Goal: Information Seeking & Learning: Check status

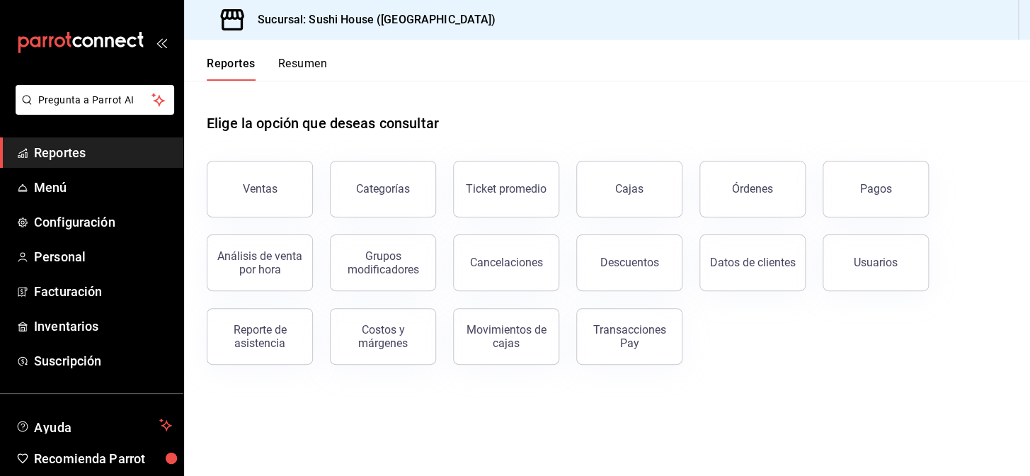
click at [261, 170] on button "Ventas" at bounding box center [260, 189] width 106 height 57
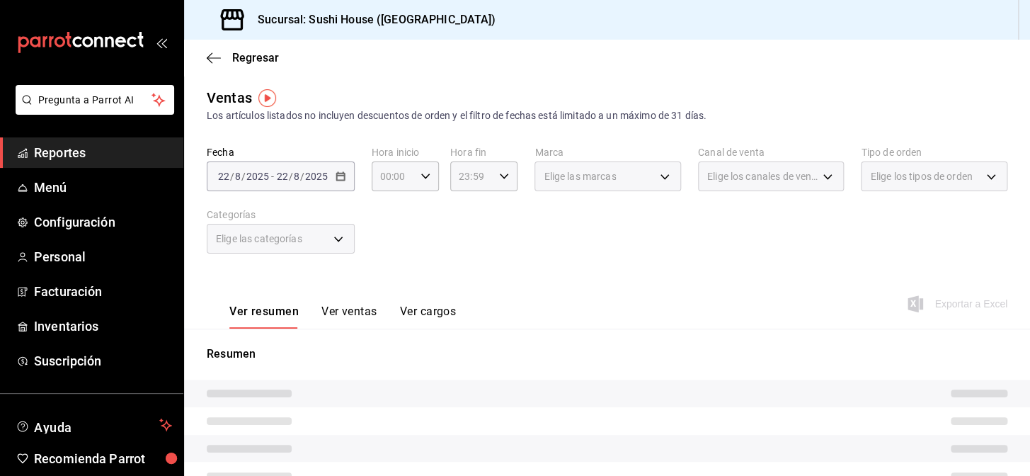
click at [566, 176] on span "Elige las marcas" at bounding box center [580, 176] width 72 height 14
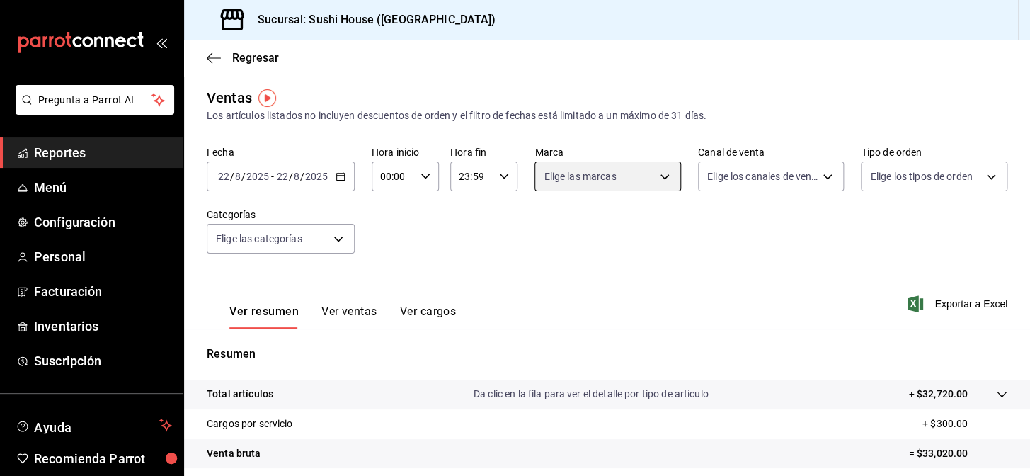
click at [598, 188] on body "Pregunta a Parrot AI Reportes Menú Configuración Personal Facturación Inventari…" at bounding box center [515, 238] width 1030 height 476
click at [612, 172] on body "Pregunta a Parrot AI Reportes Menú Configuración Personal Facturación Inventari…" at bounding box center [515, 238] width 1030 height 476
click at [665, 176] on body "Pregunta a Parrot AI Reportes Menú Configuración Personal Facturación Inventari…" at bounding box center [515, 238] width 1030 height 476
click at [647, 184] on body "Pregunta a Parrot AI Reportes Menú Configuración Personal Facturación Inventari…" at bounding box center [515, 238] width 1030 height 476
click at [629, 171] on body "Pregunta a Parrot AI Reportes Menú Configuración Personal Facturación Inventari…" at bounding box center [515, 238] width 1030 height 476
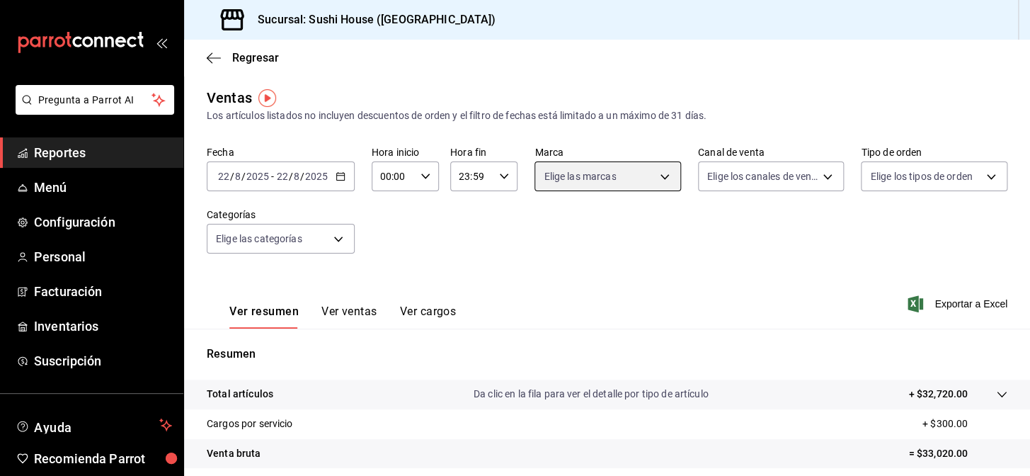
click at [660, 178] on body "Pregunta a Parrot AI Reportes Menú Configuración Personal Facturación Inventari…" at bounding box center [515, 238] width 1030 height 476
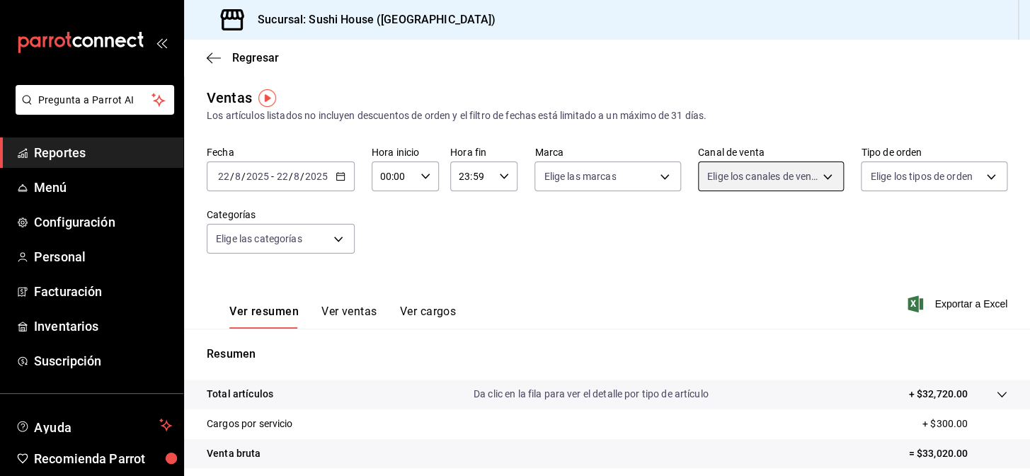
click at [741, 178] on body "Pregunta a Parrot AI Reportes Menú Configuración Personal Facturación Inventari…" at bounding box center [515, 238] width 1030 height 476
click at [743, 180] on body "Pregunta a Parrot AI Reportes Menú Configuración Personal Facturación Inventari…" at bounding box center [515, 238] width 1030 height 476
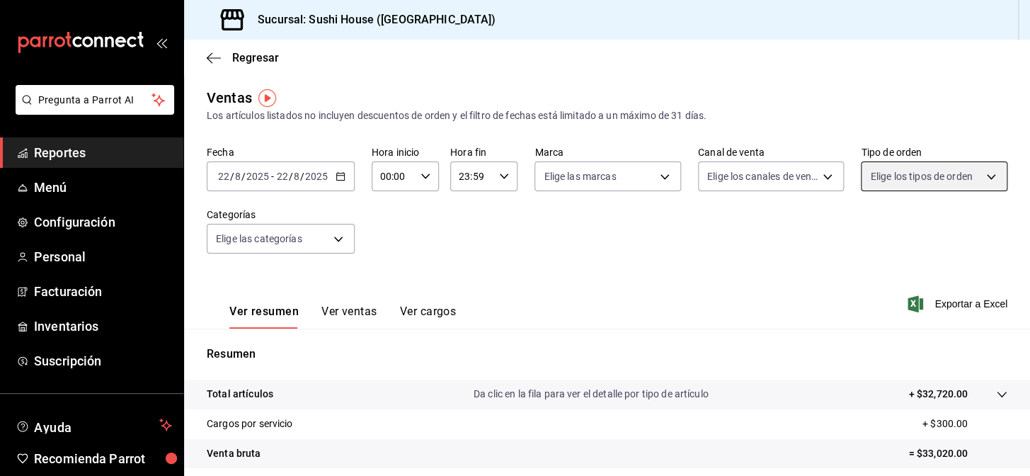
click at [893, 163] on body "Pregunta a Parrot AI Reportes Menú Configuración Personal Facturación Inventari…" at bounding box center [515, 238] width 1030 height 476
click at [893, 173] on body "Pregunta a Parrot AI Reportes Menú Configuración Personal Facturación Inventari…" at bounding box center [515, 238] width 1030 height 476
click at [656, 236] on div "Fecha 2025-08-22 22 / 8 / 2025 - 2025-08-22 22 / 8 / 2025 Hora inicio 00:00 Hor…" at bounding box center [607, 208] width 801 height 125
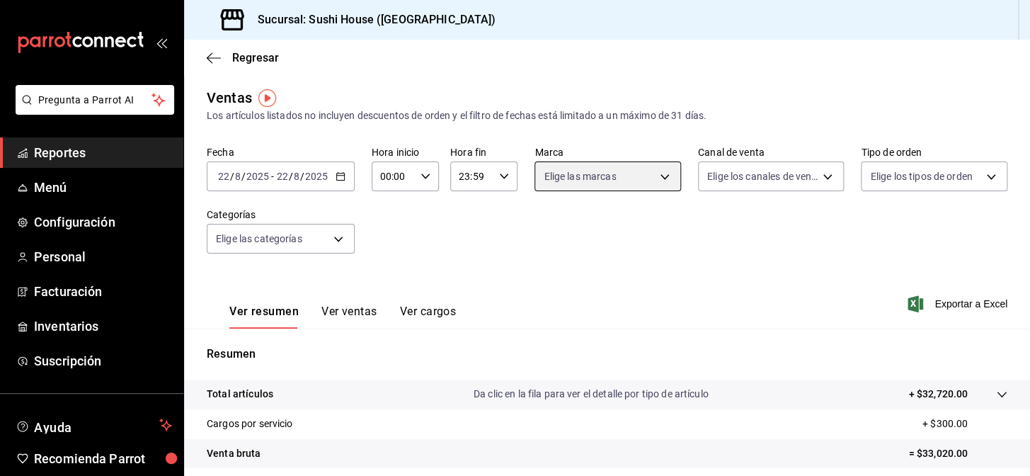
click at [634, 176] on body "Pregunta a Parrot AI Reportes Menú Configuración Personal Facturación Inventari…" at bounding box center [515, 238] width 1030 height 476
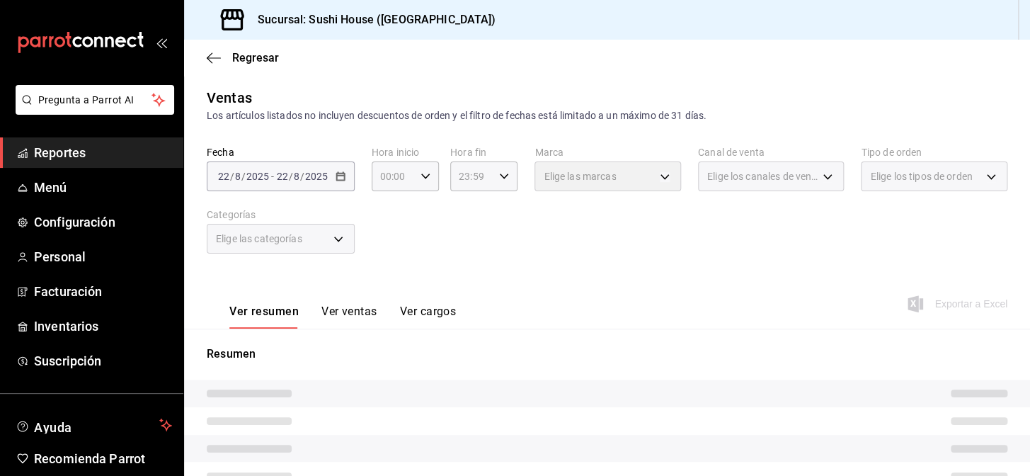
click at [588, 162] on body "Pregunta a Parrot AI Reportes Menú Configuración Personal Facturación Inventari…" at bounding box center [515, 238] width 1030 height 476
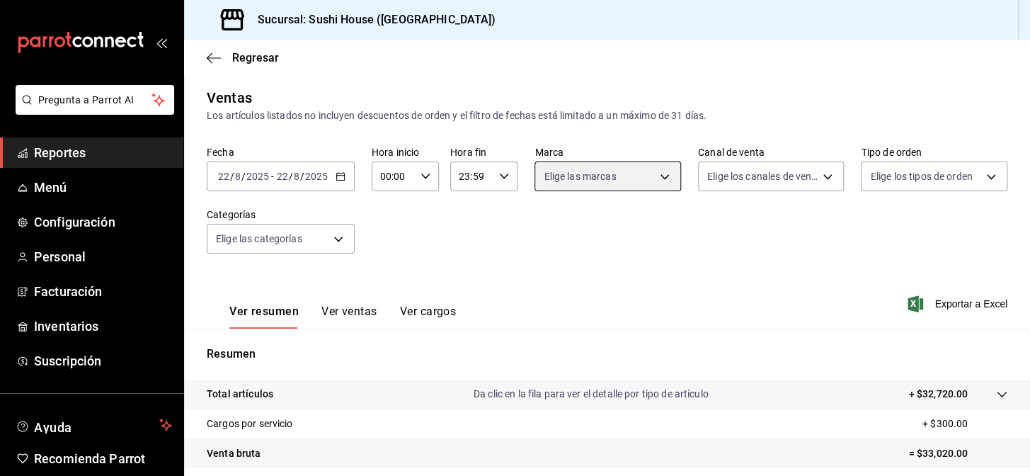
click at [590, 171] on body "Pregunta a Parrot AI Reportes Menú Configuración Personal Facturación Inventari…" at bounding box center [515, 238] width 1030 height 476
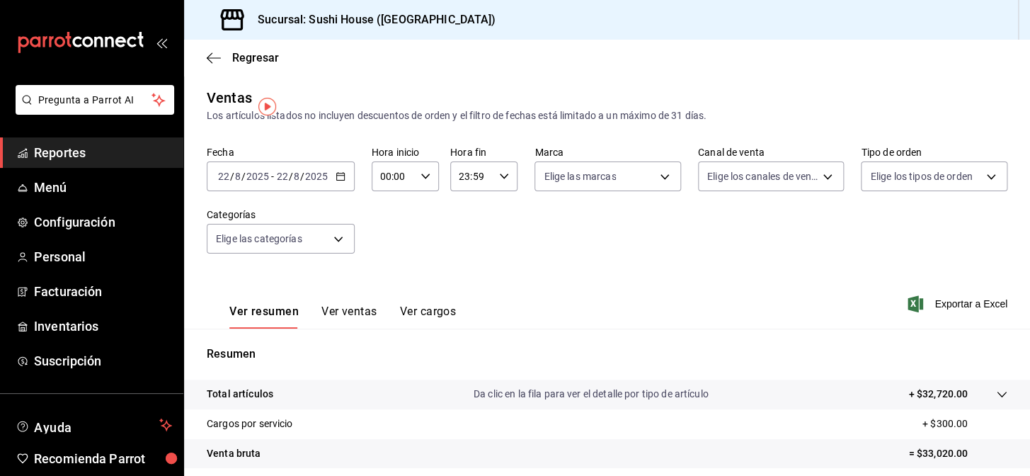
click at [634, 178] on div at bounding box center [515, 238] width 1030 height 476
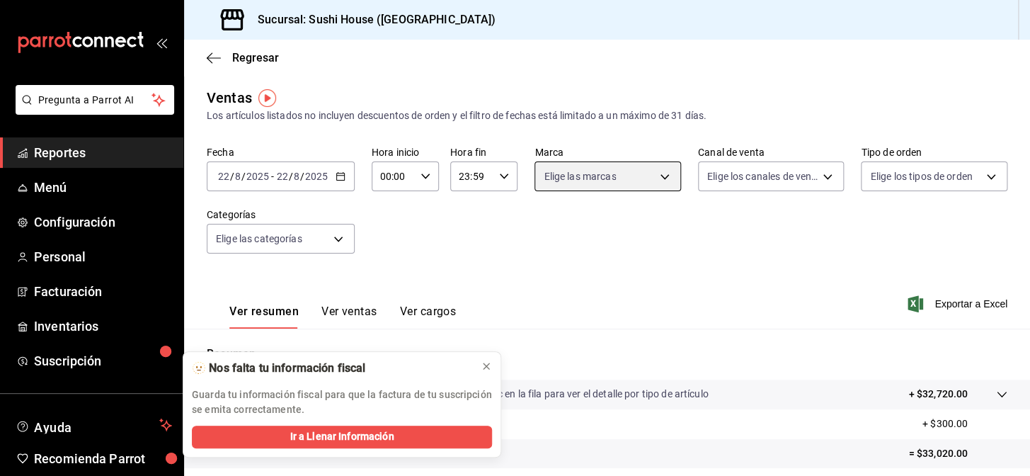
click at [634, 178] on body "Pregunta a Parrot AI Reportes Menú Configuración Personal Facturación Inventari…" at bounding box center [515, 238] width 1030 height 476
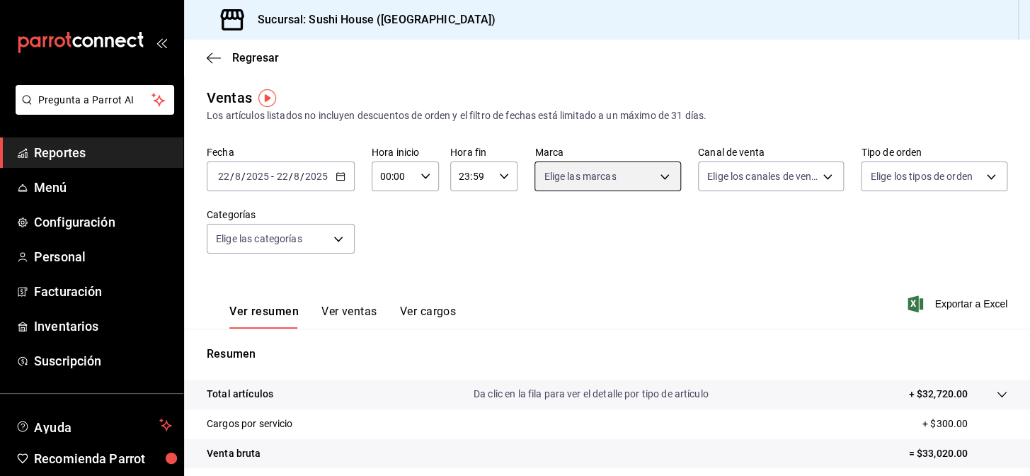
click at [658, 185] on body "Pregunta a Parrot AI Reportes Menú Configuración Personal Facturación Inventari…" at bounding box center [515, 238] width 1030 height 476
click at [273, 58] on span "Regresar" at bounding box center [255, 57] width 47 height 13
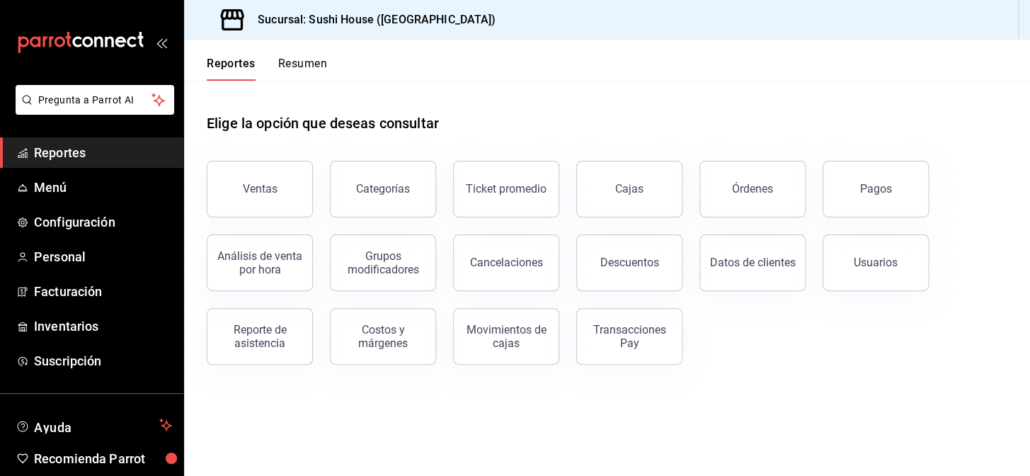
click at [294, 71] on button "Resumen" at bounding box center [302, 69] width 49 height 24
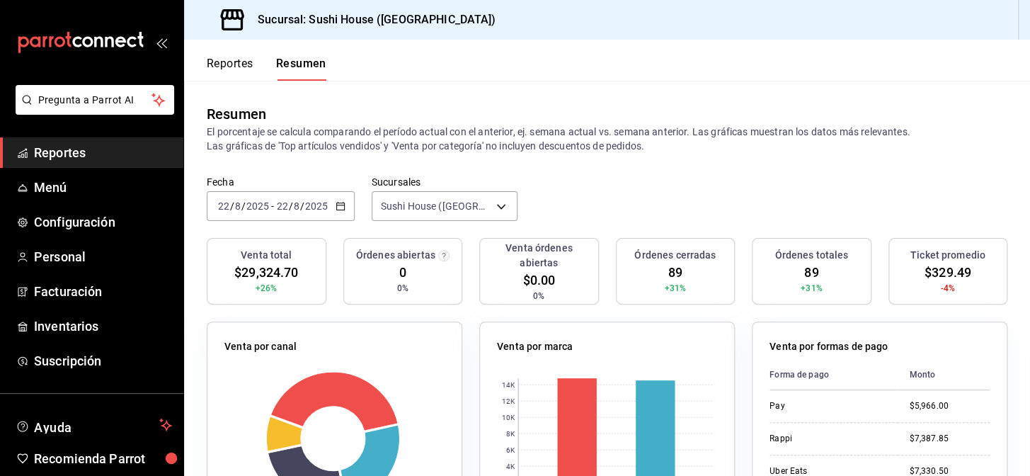
click at [219, 69] on button "Reportes" at bounding box center [230, 69] width 47 height 24
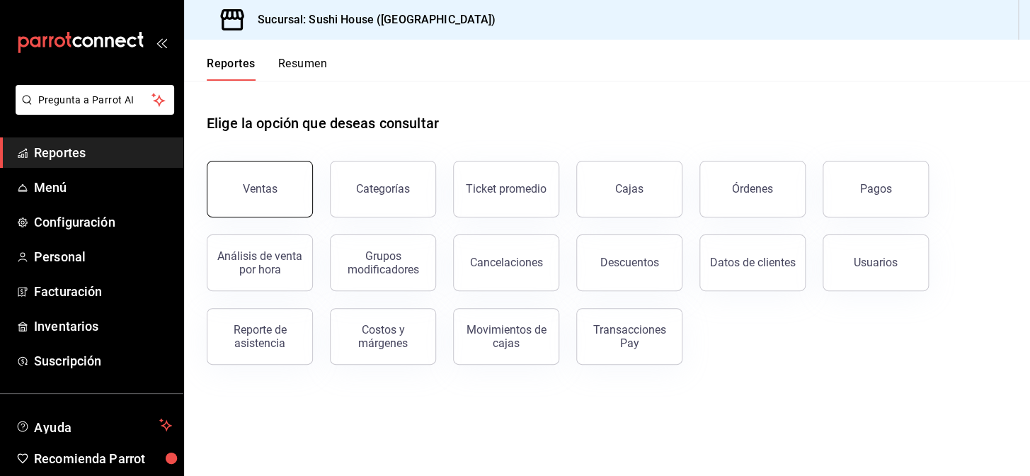
click at [276, 188] on button "Ventas" at bounding box center [260, 189] width 106 height 57
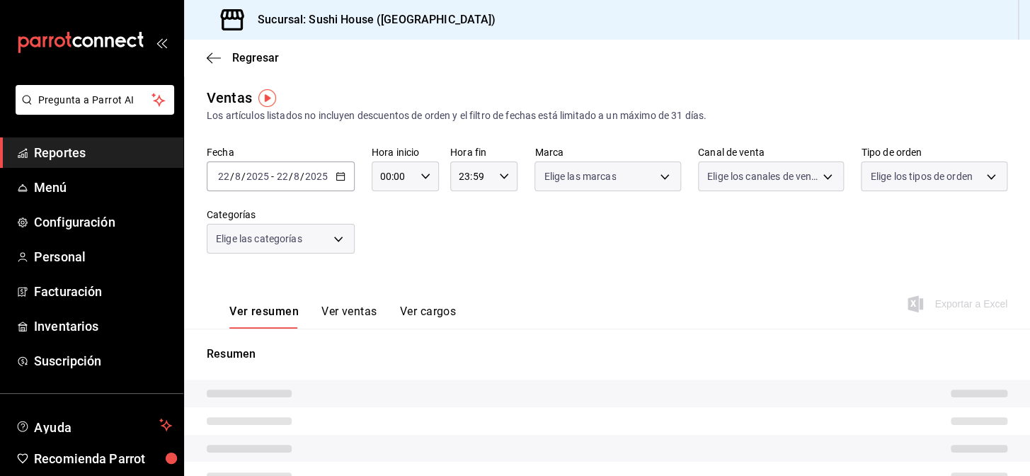
click at [603, 173] on span "Elige las marcas" at bounding box center [580, 176] width 72 height 14
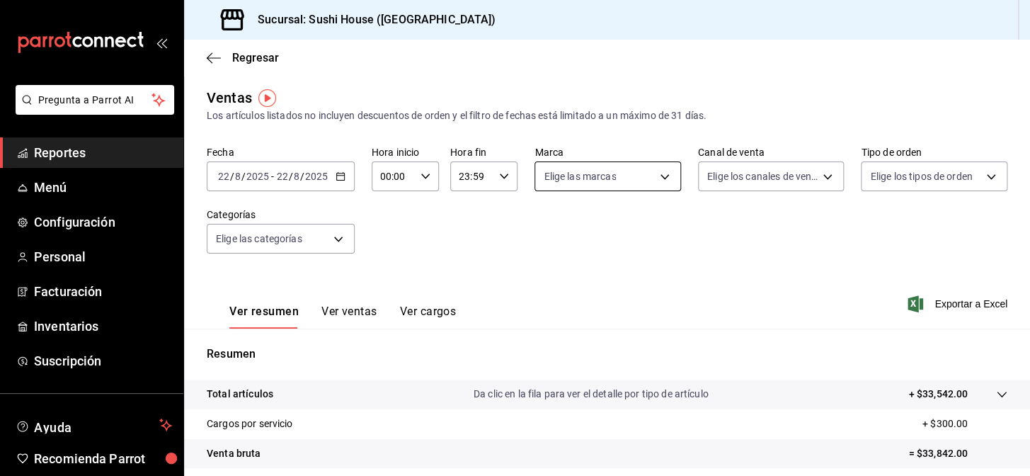
click at [615, 182] on body "Pregunta a Parrot AI Reportes Menú Configuración Personal Facturación Inventari…" at bounding box center [515, 238] width 1030 height 476
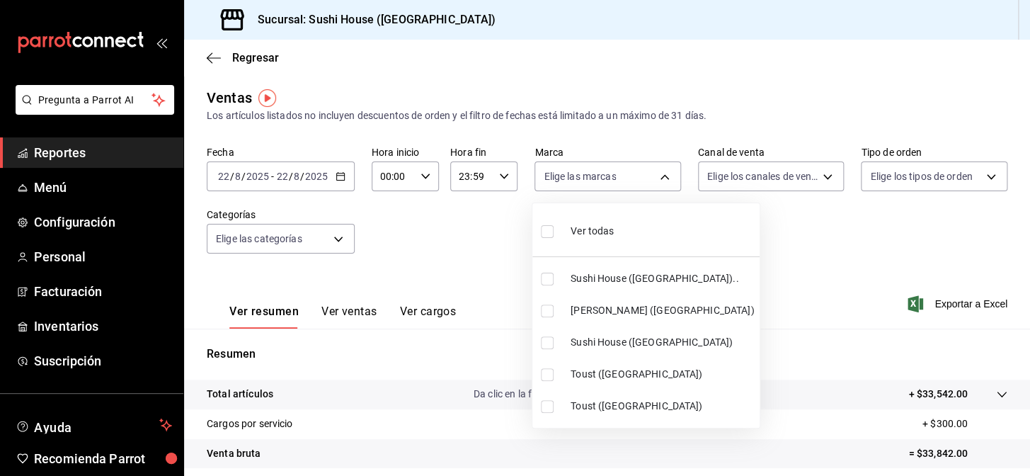
click at [614, 280] on span "Sushi House ([GEOGRAPHIC_DATA]).." at bounding box center [662, 278] width 183 height 15
type input "7dc1bbcc-c854-438a-98a7-f6be28febd34"
checkbox input "true"
click at [619, 345] on span "Sushi House ([GEOGRAPHIC_DATA])" at bounding box center [662, 342] width 183 height 15
type input "7dc1bbcc-c854-438a-98a7-f6be28febd34,fc9d632e-e170-447e-9cd5-70bd0bb3e59f"
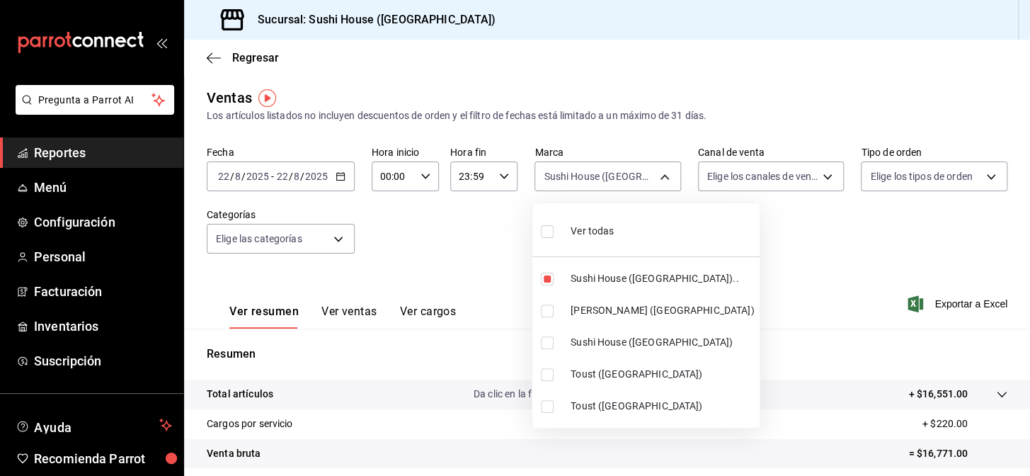
checkbox input "true"
click at [730, 292] on div at bounding box center [515, 238] width 1030 height 476
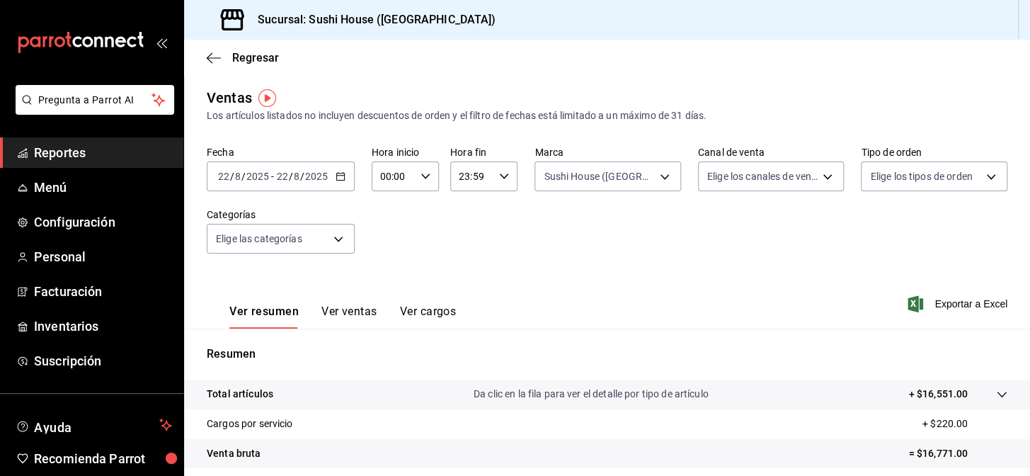
click at [745, 176] on body "Pregunta a Parrot AI Reportes Menú Configuración Personal Facturación Inventari…" at bounding box center [515, 238] width 1030 height 476
click at [765, 342] on span "Rappi" at bounding box center [780, 342] width 98 height 15
type input "RAPPI"
checkbox input "true"
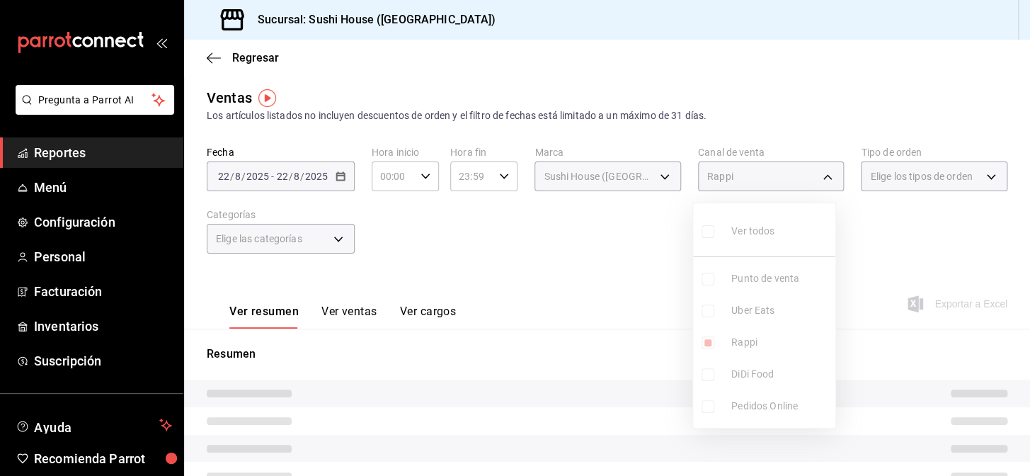
click at [588, 279] on div at bounding box center [515, 238] width 1030 height 476
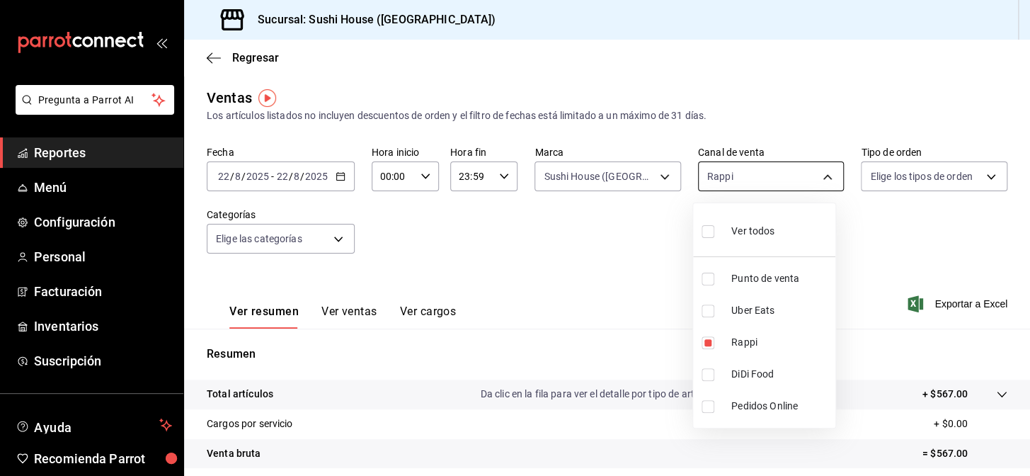
click at [721, 185] on body "Pregunta a Parrot AI Reportes Menú Configuración Personal Facturación Inventari…" at bounding box center [515, 238] width 1030 height 476
click at [721, 377] on li "DiDi Food" at bounding box center [764, 374] width 142 height 32
type input "RAPPI,DIDI_FOOD"
checkbox input "true"
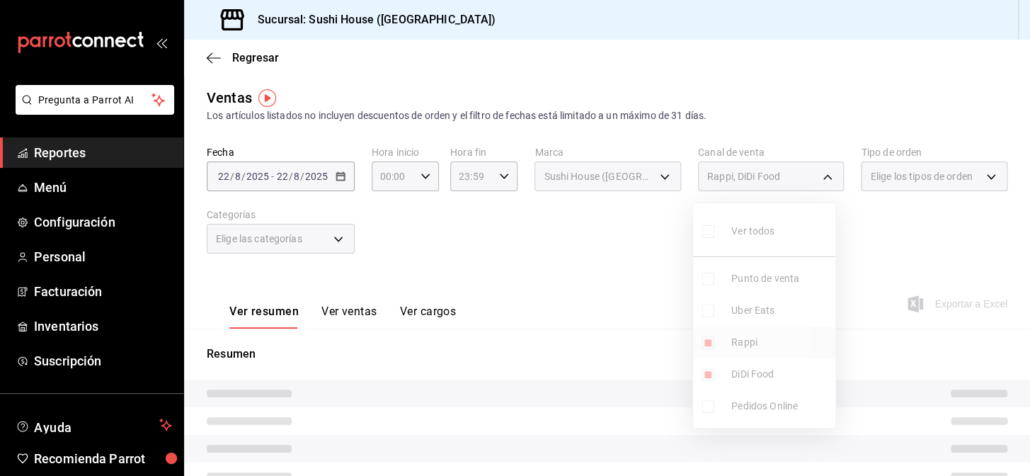
click at [733, 340] on ul "Ver todos Punto de venta Uber Eats Rappi DiDi Food Pedidos Online" at bounding box center [764, 315] width 142 height 224
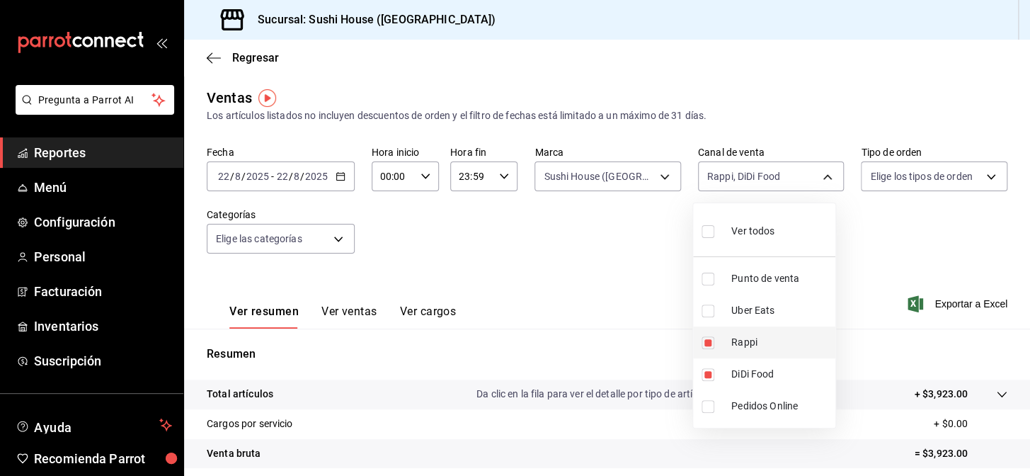
click at [733, 340] on span "Rappi" at bounding box center [780, 342] width 98 height 15
type input "DIDI_FOOD"
checkbox input "false"
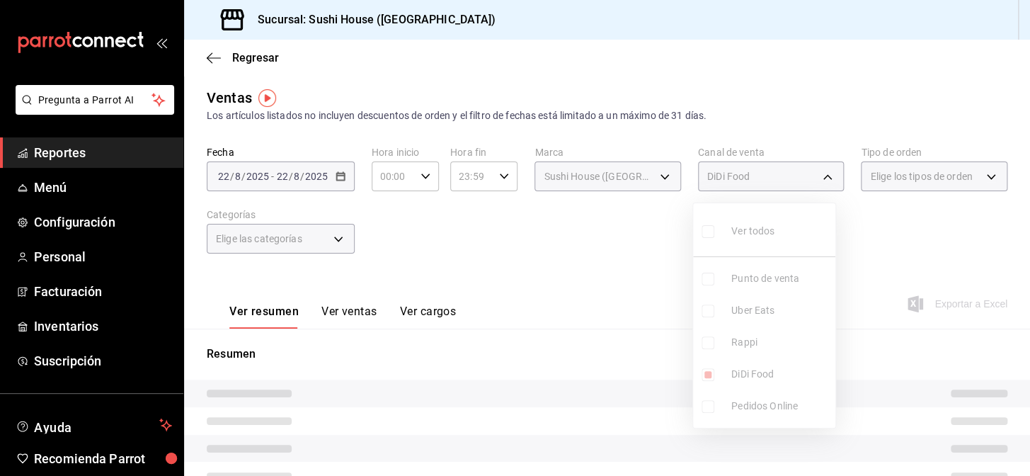
click at [611, 239] on div at bounding box center [515, 238] width 1030 height 476
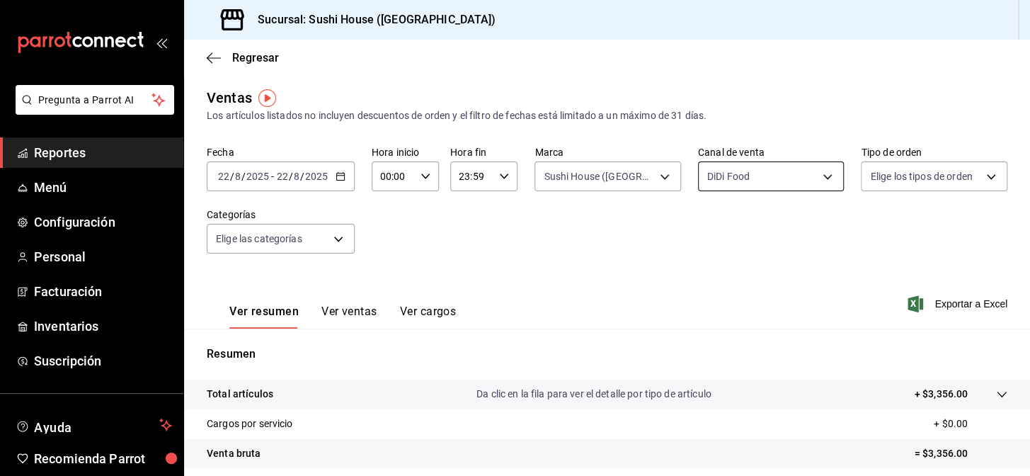
click at [794, 184] on body "Pregunta a Parrot AI Reportes Menú Configuración Personal Facturación Inventari…" at bounding box center [515, 238] width 1030 height 476
click at [751, 310] on span "Uber Eats" at bounding box center [780, 310] width 98 height 15
type input "DIDI_FOOD,UBER_EATS"
checkbox input "true"
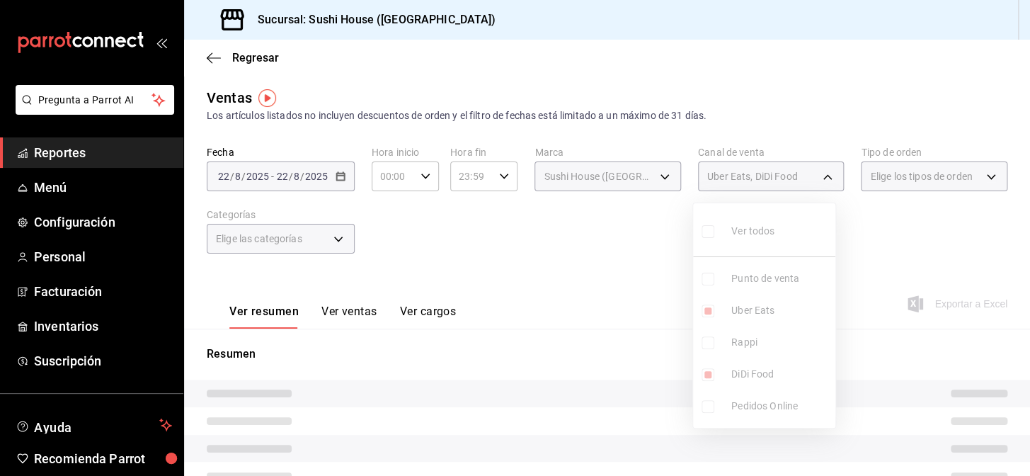
click at [771, 369] on span "DiDi Food" at bounding box center [780, 374] width 98 height 15
type input "UBER_EATS"
checkbox input "false"
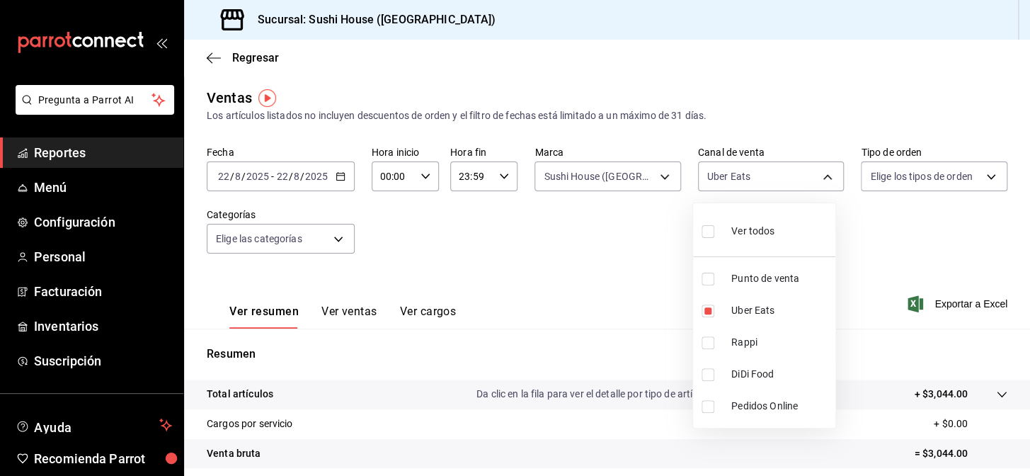
drag, startPoint x: 873, startPoint y: 279, endPoint x: 886, endPoint y: 265, distance: 19.0
click at [878, 277] on div at bounding box center [515, 238] width 1030 height 476
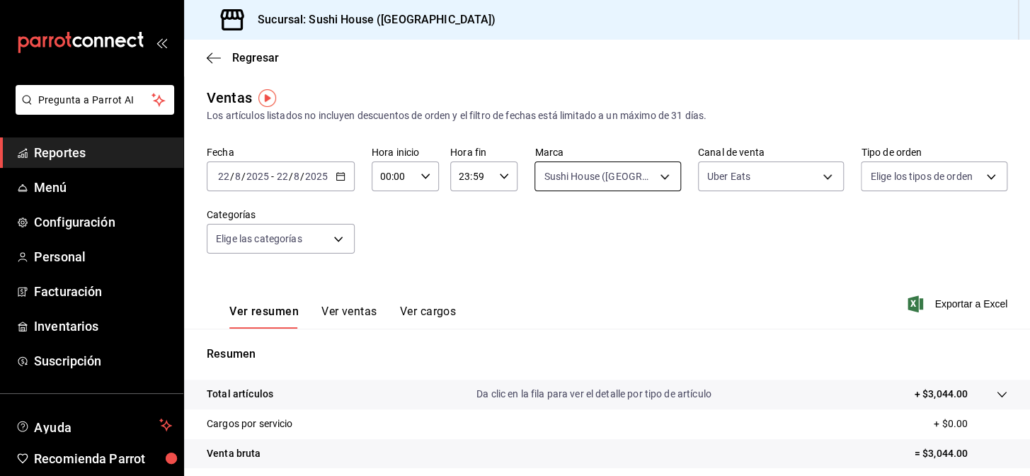
click at [651, 184] on body "Pregunta a Parrot AI Reportes Menú Configuración Personal Facturación Inventari…" at bounding box center [515, 238] width 1030 height 476
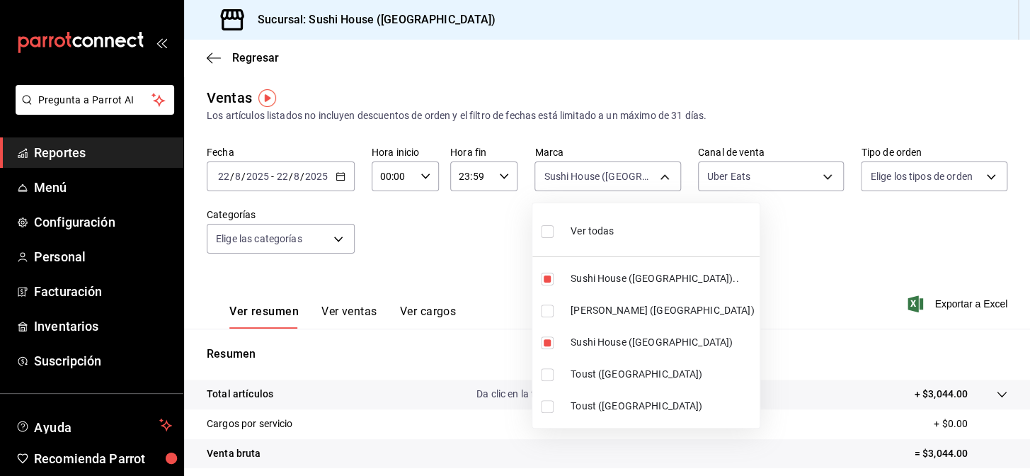
click at [596, 313] on span "[PERSON_NAME] ([GEOGRAPHIC_DATA])" at bounding box center [662, 310] width 183 height 15
type input "7dc1bbcc-c854-438a-98a7-f6be28febd34,fc9d632e-e170-447e-9cd5-70bd0bb3e59f,74f61…"
checkbox input "true"
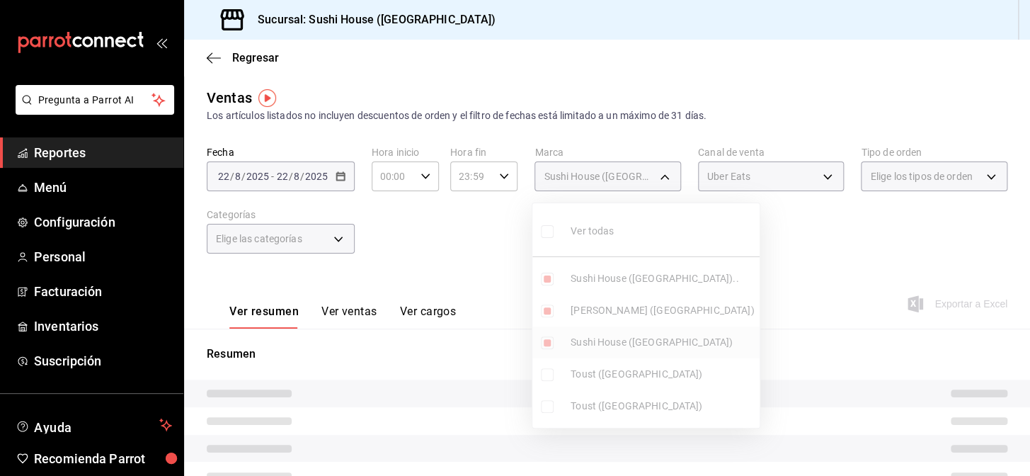
click at [602, 339] on span "Sushi House ([GEOGRAPHIC_DATA])" at bounding box center [662, 342] width 183 height 15
type input "7dc1bbcc-c854-438a-98a7-f6be28febd34,74f618c1-62af-4f1c-9f59-932c5bb3cccb"
checkbox input "false"
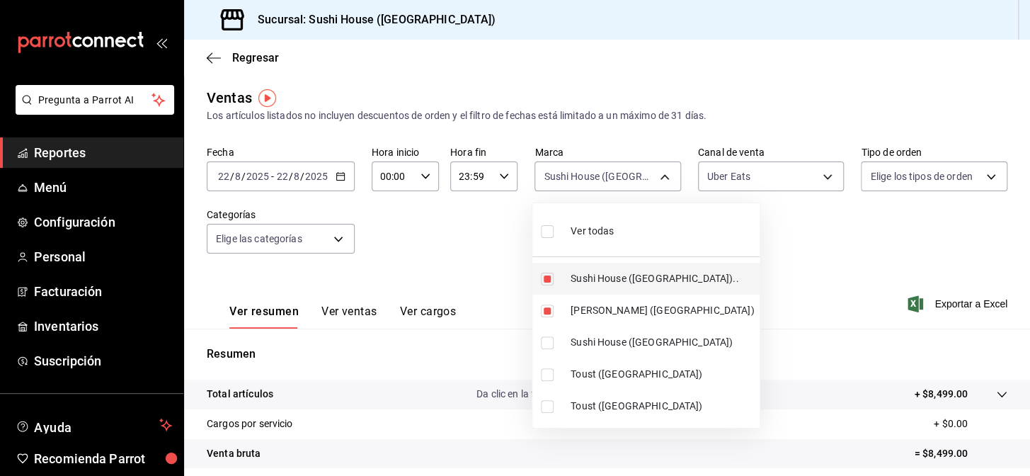
drag, startPoint x: 620, startPoint y: 275, endPoint x: 627, endPoint y: 272, distance: 7.6
click at [622, 275] on span "Sushi House ([GEOGRAPHIC_DATA]).." at bounding box center [662, 278] width 183 height 15
type input "74f618c1-62af-4f1c-9f59-932c5bb3cccb"
checkbox input "false"
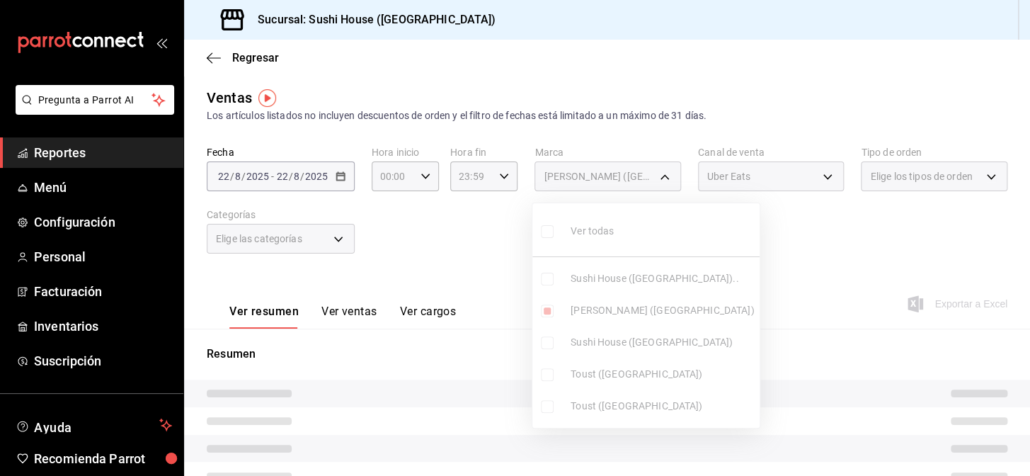
click at [767, 234] on div at bounding box center [515, 238] width 1030 height 476
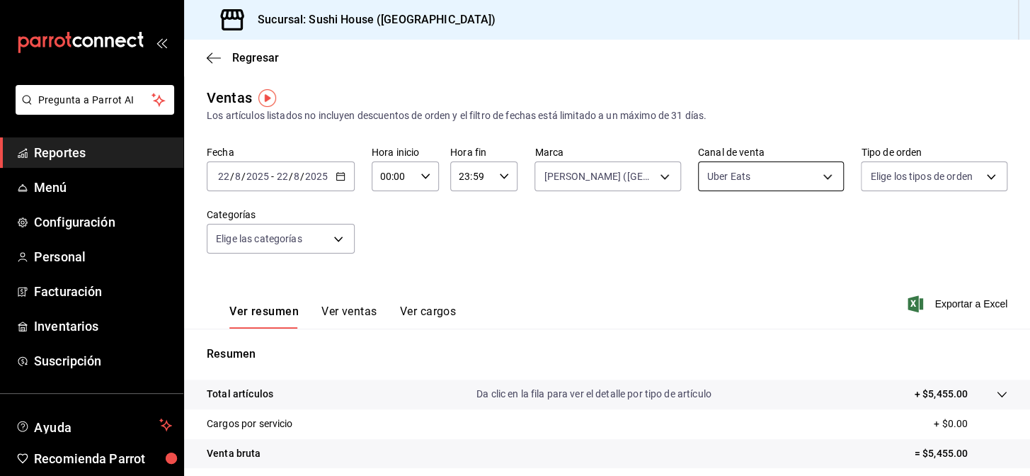
click at [777, 173] on body "Pregunta a Parrot AI Reportes Menú Configuración Personal Facturación Inventari…" at bounding box center [515, 238] width 1030 height 476
click at [731, 351] on li "Rappi" at bounding box center [764, 342] width 142 height 32
type input "UBER_EATS,RAPPI"
checkbox input "true"
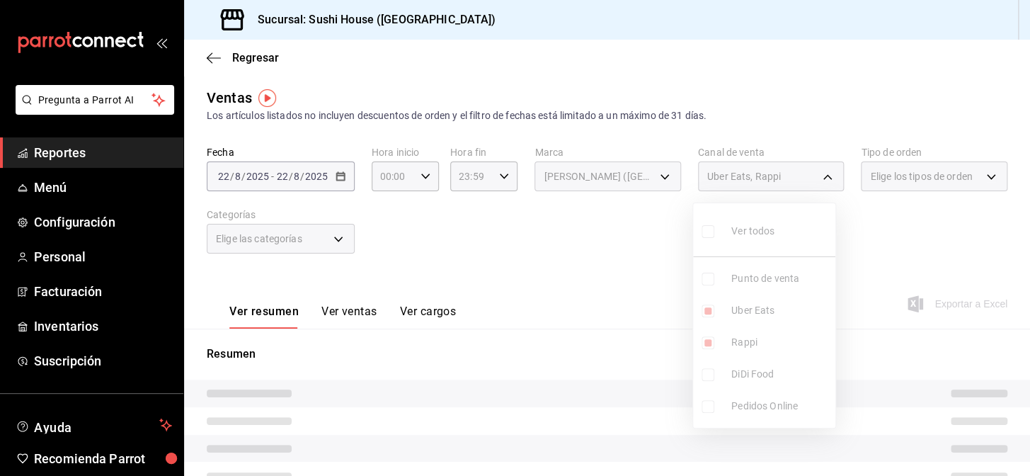
click at [731, 350] on ul "Ver todos Punto de venta Uber Eats Rappi DiDi Food Pedidos Online" at bounding box center [764, 315] width 142 height 224
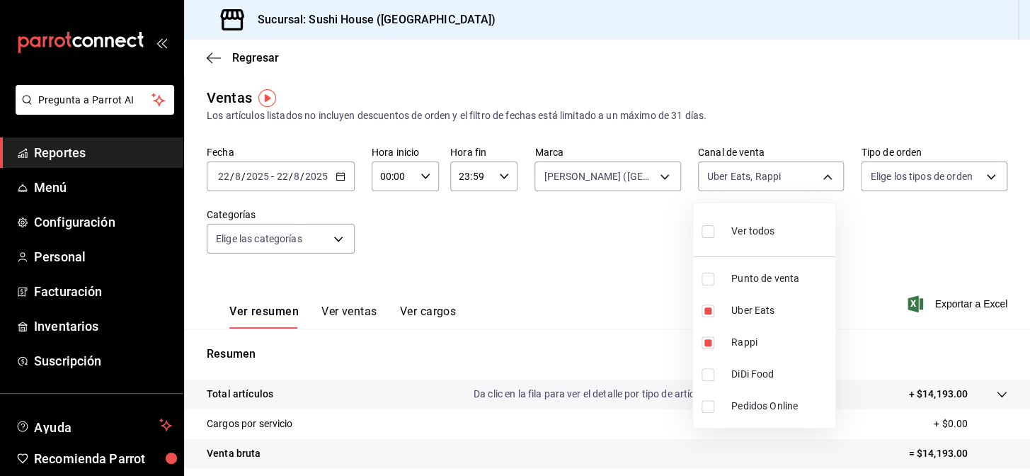
click at [731, 350] on li "Rappi" at bounding box center [764, 342] width 142 height 32
type input "UBER_EATS"
checkbox input "false"
click at [733, 372] on span "DiDi Food" at bounding box center [780, 374] width 98 height 15
type input "UBER_EATS,DIDI_FOOD"
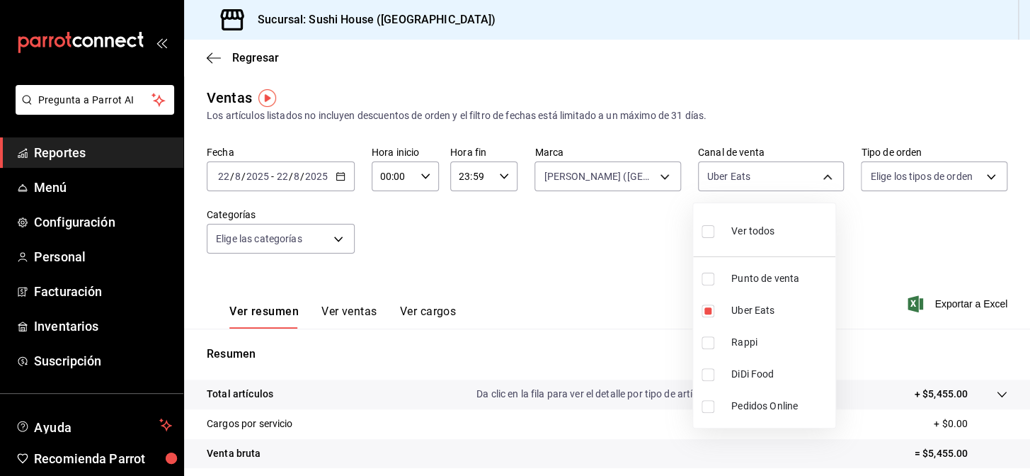
checkbox input "true"
click at [740, 316] on span "Uber Eats" at bounding box center [780, 310] width 98 height 15
type input "DIDI_FOOD"
checkbox input "false"
click at [891, 253] on div at bounding box center [515, 238] width 1030 height 476
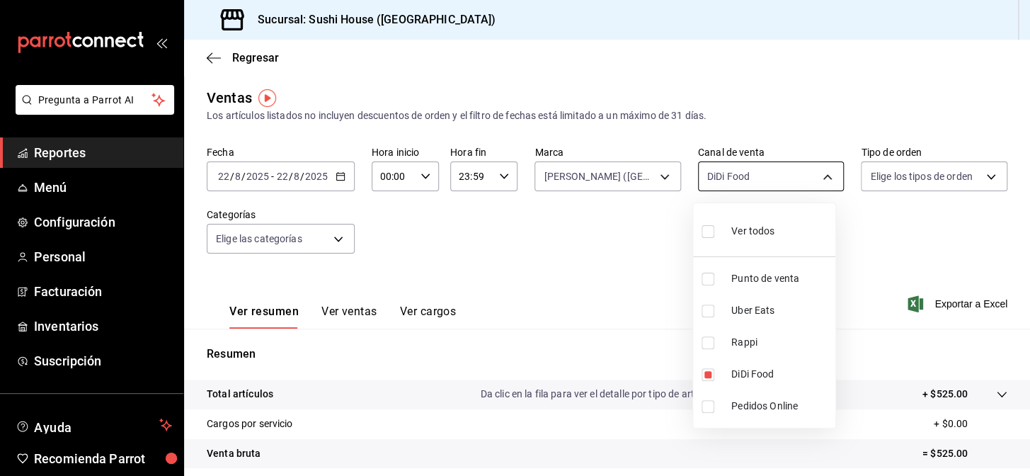
click at [766, 178] on body "Pregunta a Parrot AI Reportes Menú Configuración Personal Facturación Inventari…" at bounding box center [515, 238] width 1030 height 476
click at [762, 336] on span "Rappi" at bounding box center [780, 342] width 98 height 15
type input "DIDI_FOOD,RAPPI"
checkbox input "true"
click at [752, 373] on span "DiDi Food" at bounding box center [780, 374] width 98 height 15
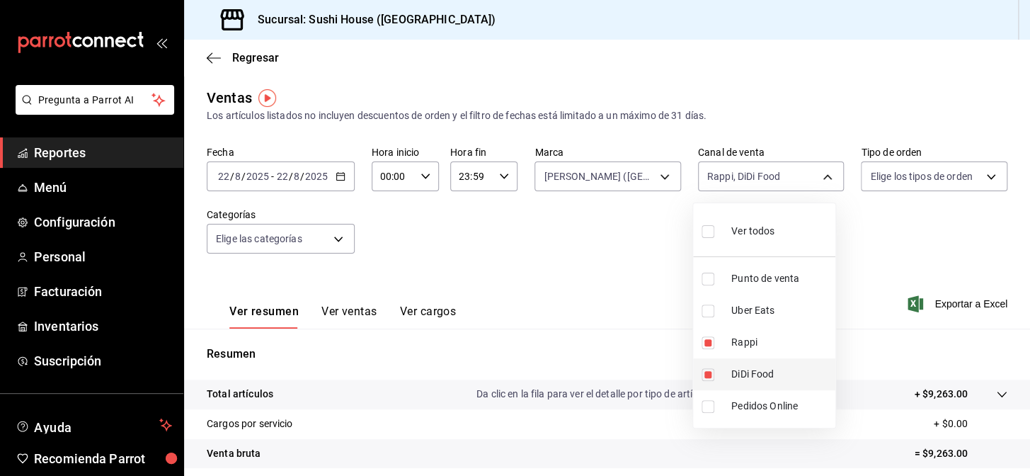
type input "RAPPI"
checkbox input "false"
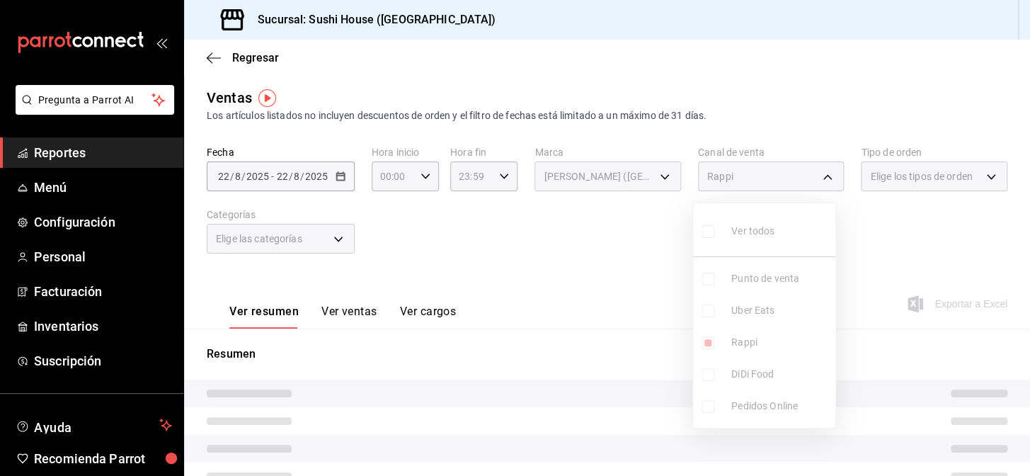
click at [912, 258] on div at bounding box center [515, 238] width 1030 height 476
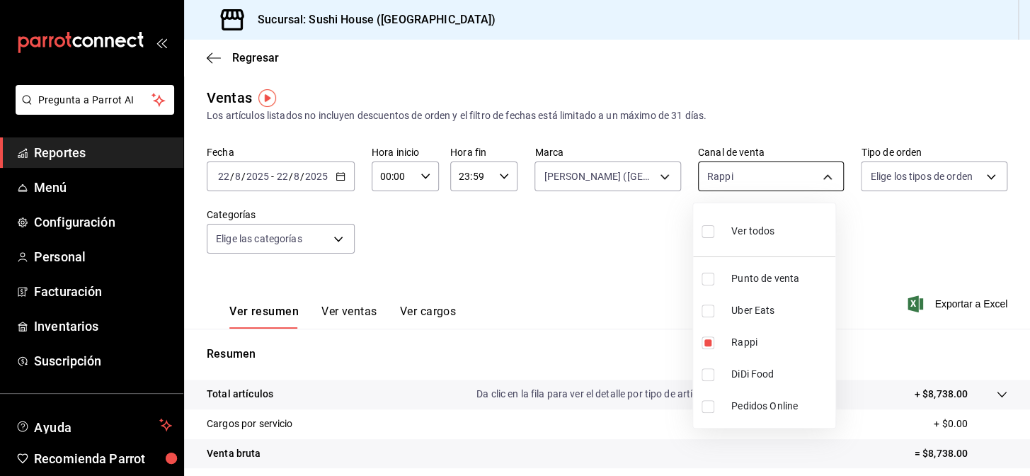
click at [791, 190] on body "Pregunta a Parrot AI Reportes Menú Configuración Personal Facturación Inventari…" at bounding box center [515, 238] width 1030 height 476
click at [719, 350] on li "Rappi" at bounding box center [764, 342] width 142 height 32
checkbox input "false"
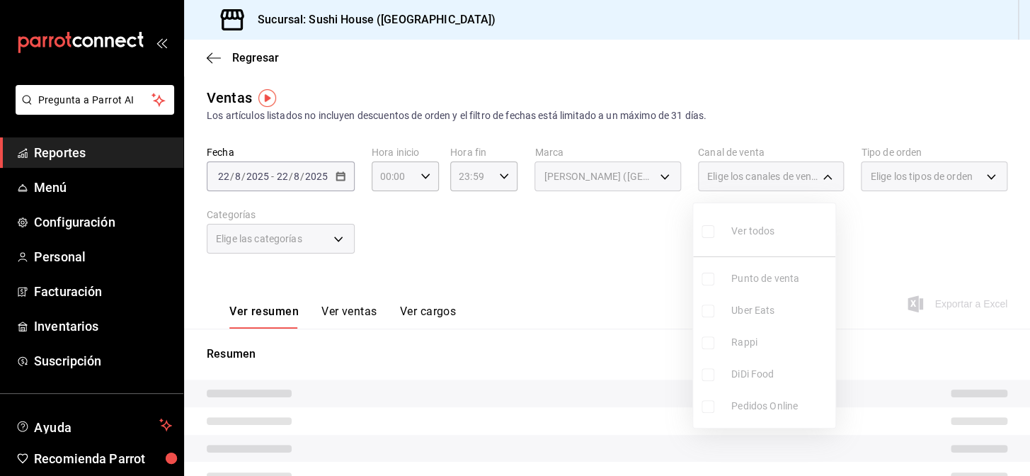
click at [609, 254] on div at bounding box center [515, 238] width 1030 height 476
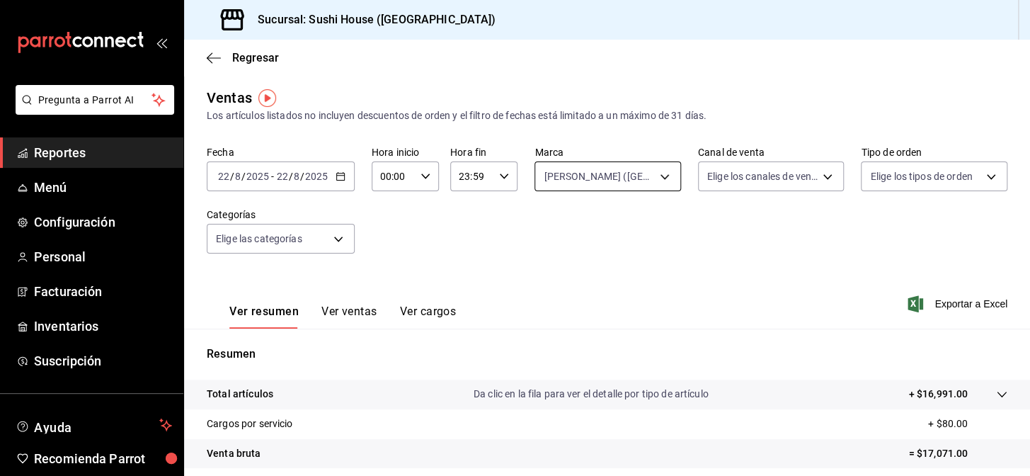
click at [624, 178] on body "Pregunta a Parrot AI Reportes Menú Configuración Personal Facturación Inventari…" at bounding box center [515, 238] width 1030 height 476
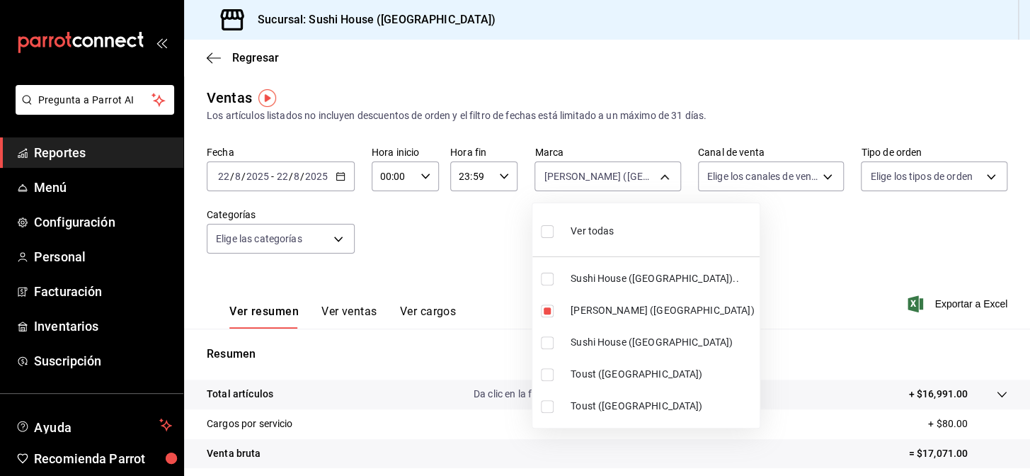
click at [638, 233] on li "Ver todas" at bounding box center [645, 230] width 227 height 42
type input "7dc1bbcc-c854-438a-98a7-f6be28febd34,74f618c1-62af-4f1c-9f59-932c5bb3cccb,fc9d6…"
checkbox input "true"
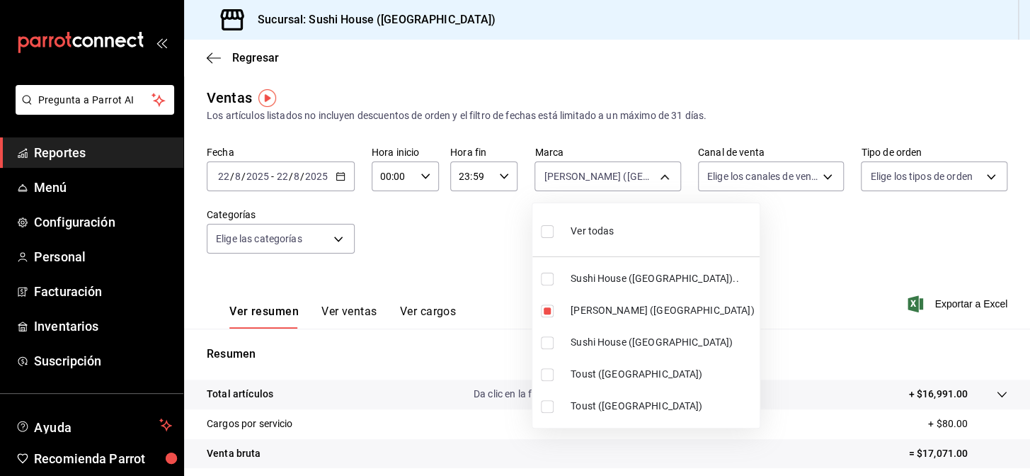
checkbox input "true"
click at [919, 181] on div at bounding box center [515, 238] width 1030 height 476
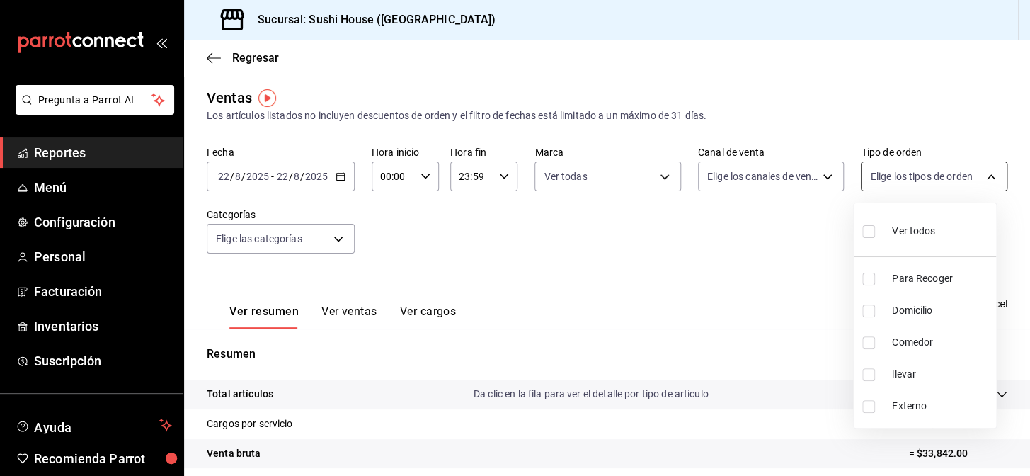
click at [910, 174] on body "Pregunta a Parrot AI Reportes Menú Configuración Personal Facturación Inventari…" at bounding box center [515, 238] width 1030 height 476
click at [906, 311] on span "Domicilio" at bounding box center [941, 310] width 98 height 15
type input "c813e250-a487-4472-927d-f84c1c5aa0d0"
checkbox input "true"
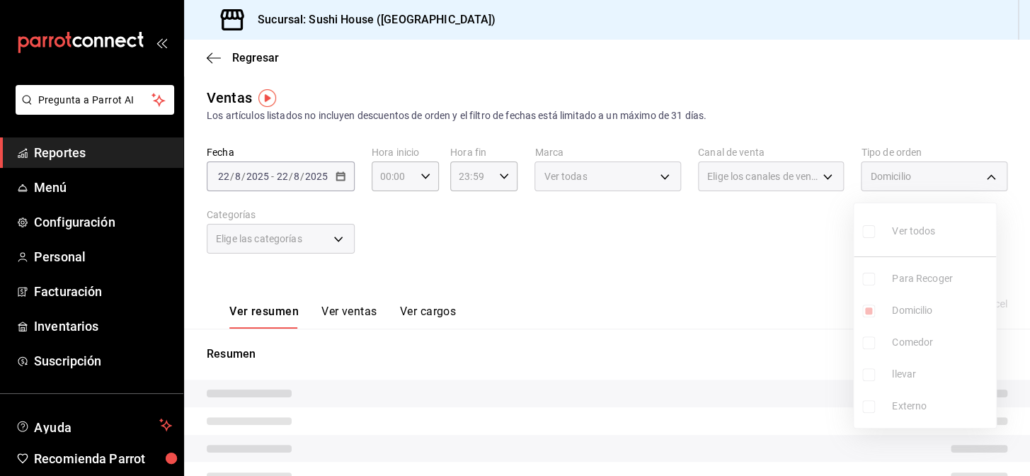
click at [727, 261] on div at bounding box center [515, 238] width 1030 height 476
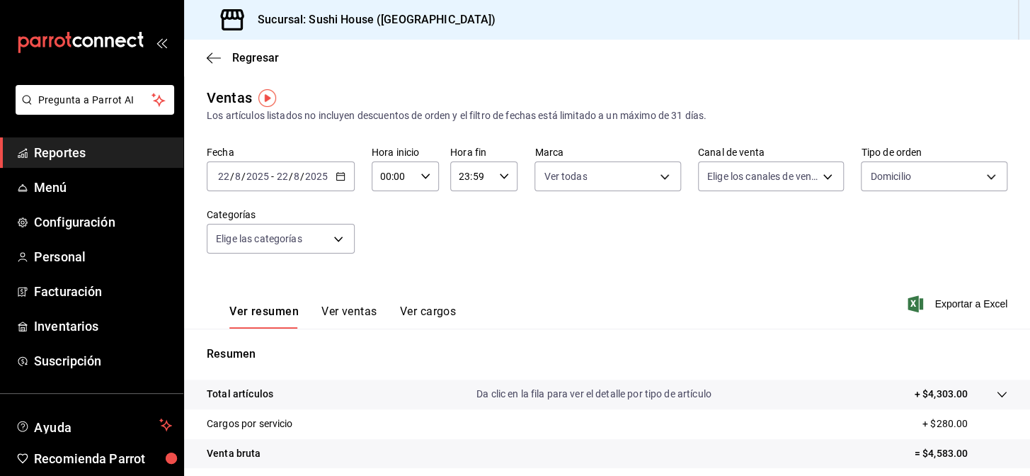
click at [891, 194] on div "Fecha 2025-08-22 22 / 8 / 2025 - 2025-08-22 22 / 8 / 2025 Hora inicio 00:00 Hor…" at bounding box center [607, 208] width 801 height 125
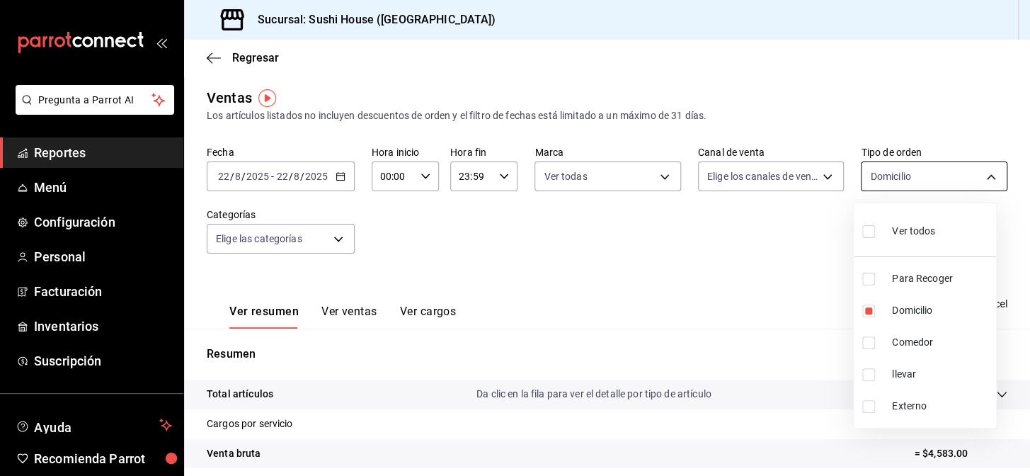
click at [893, 177] on body "Pregunta a Parrot AI Reportes Menú Configuración Personal Facturación Inventari…" at bounding box center [515, 238] width 1030 height 476
click at [883, 241] on div "Ver todos" at bounding box center [898, 229] width 73 height 30
type input "9d316b26-ed3c-41d9-ac2e-659a84dac7c1,c813e250-a487-4472-927d-f84c1c5aa0d0,53da9…"
checkbox input "true"
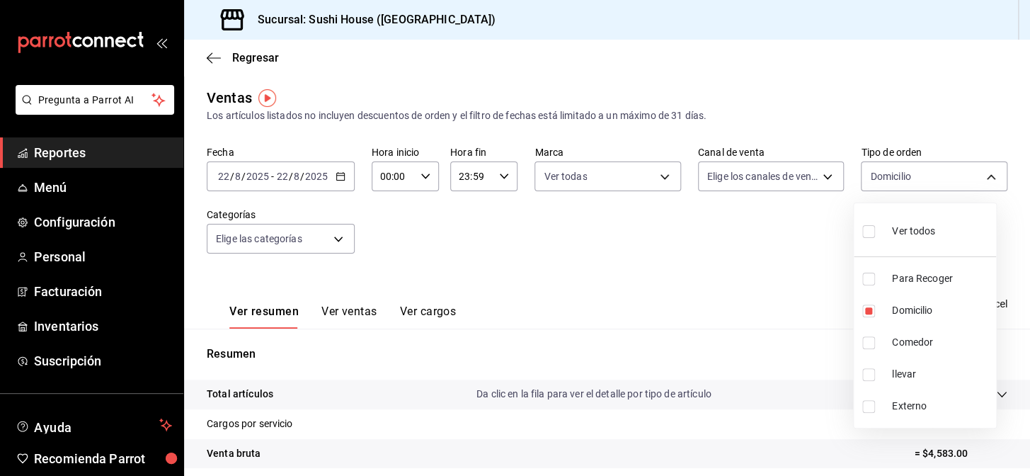
checkbox input "true"
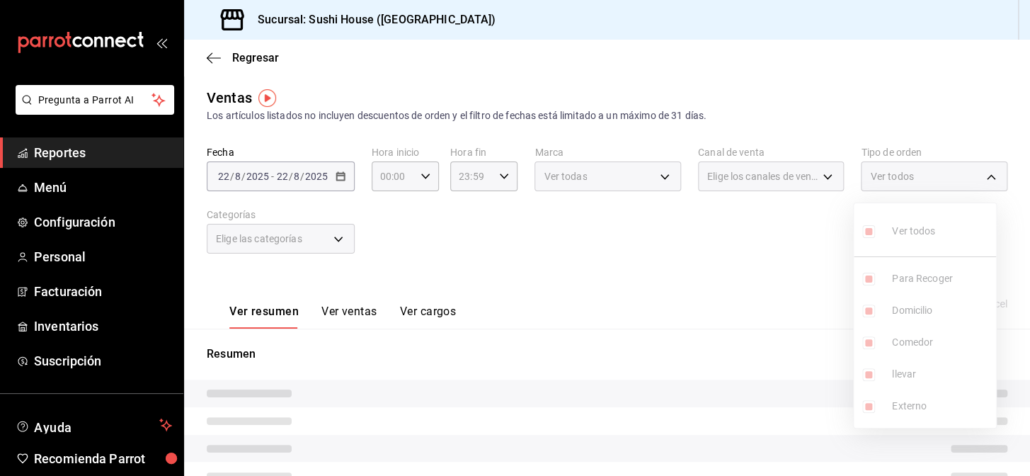
click at [814, 244] on div at bounding box center [515, 238] width 1030 height 476
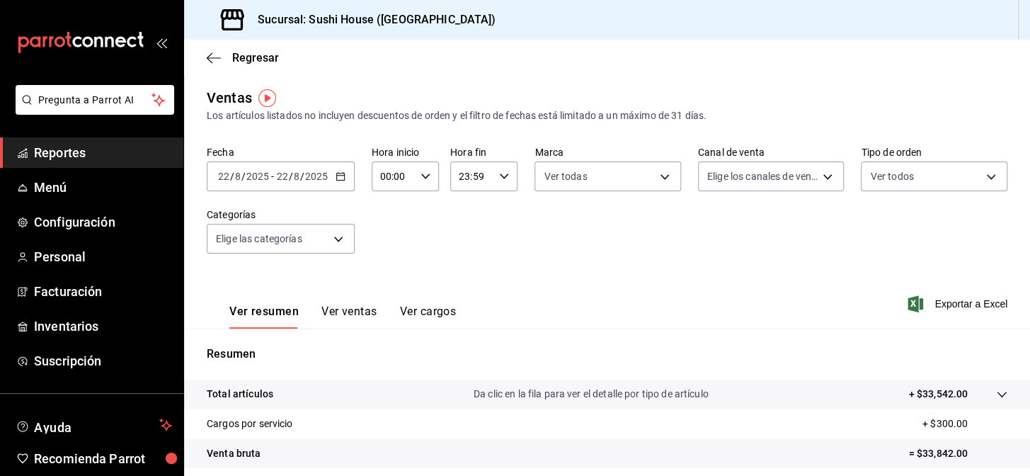
click at [785, 215] on div "Fecha 2025-08-22 22 / 8 / 2025 - 2025-08-22 22 / 8 / 2025 Hora inicio 00:00 Hor…" at bounding box center [607, 208] width 801 height 125
